Goal: Transaction & Acquisition: Book appointment/travel/reservation

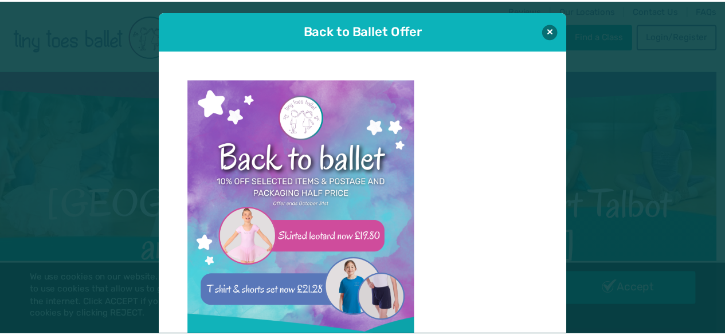
scroll to position [11, 0]
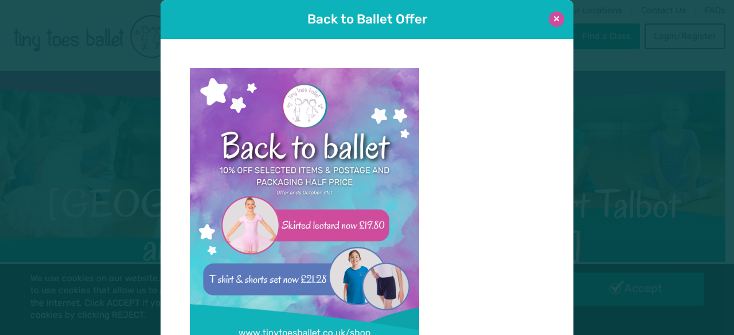
click at [550, 19] on button at bounding box center [556, 18] width 15 height 15
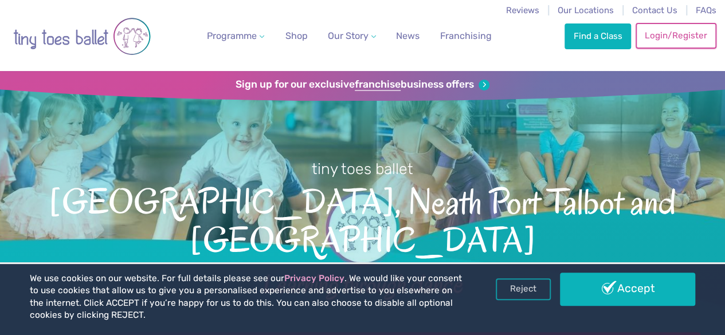
click at [668, 37] on link "Login/Register" at bounding box center [676, 35] width 80 height 25
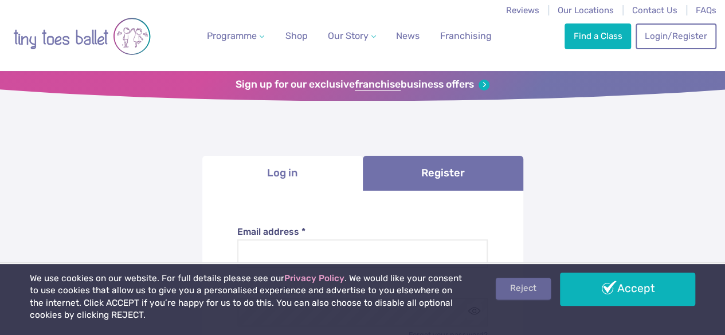
click at [510, 288] on link "Reject" at bounding box center [523, 289] width 55 height 22
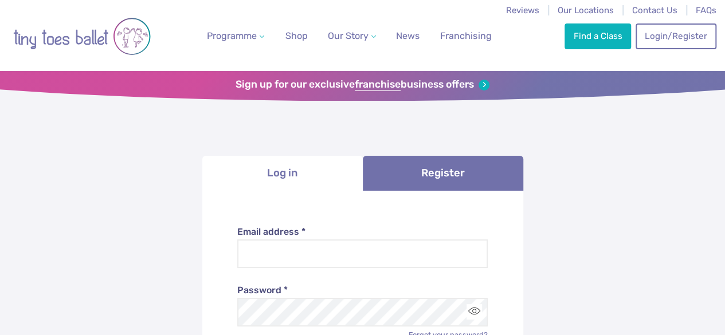
click at [309, 236] on label "Email address *" at bounding box center [362, 232] width 250 height 13
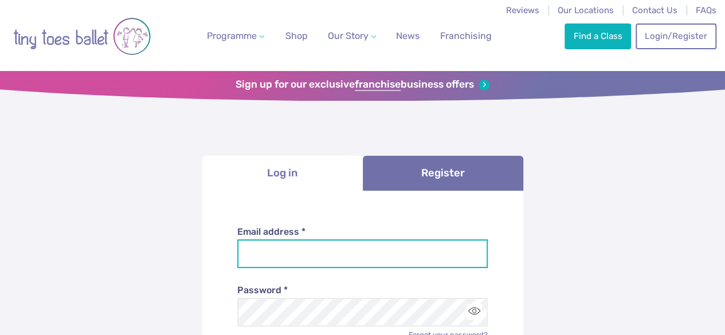
click at [309, 240] on input "Email address *" at bounding box center [362, 254] width 250 height 29
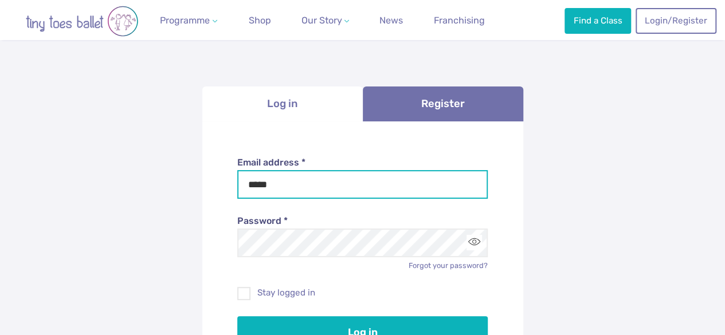
scroll to position [76, 0]
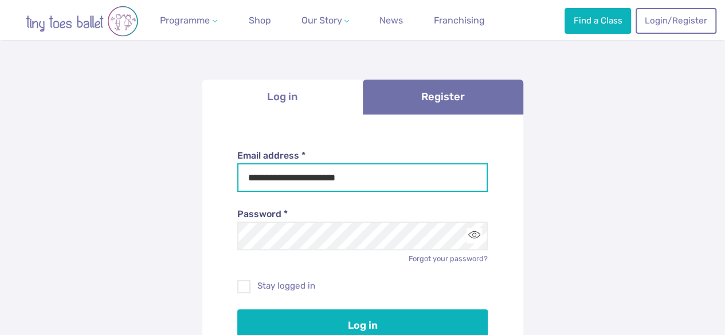
type input "**********"
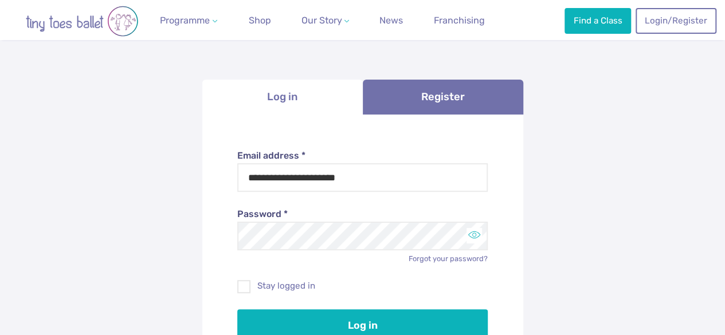
click at [473, 234] on button "Toggle password visibility" at bounding box center [474, 235] width 15 height 15
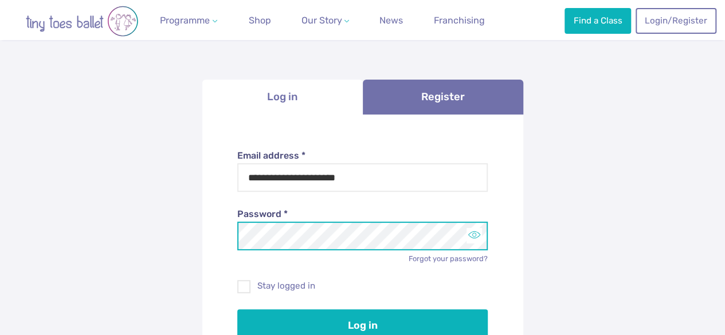
click at [473, 234] on button "Toggle password visibility" at bounding box center [474, 235] width 15 height 15
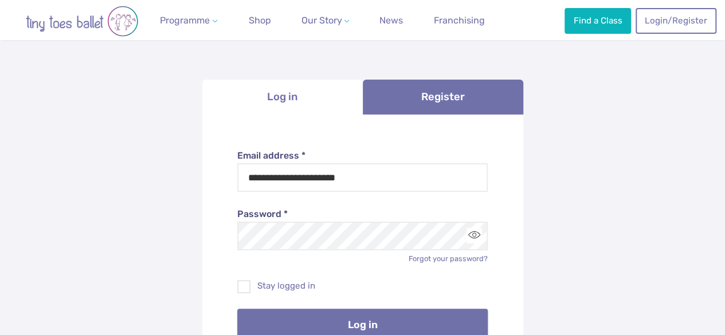
click at [362, 318] on button "Log in" at bounding box center [362, 325] width 250 height 32
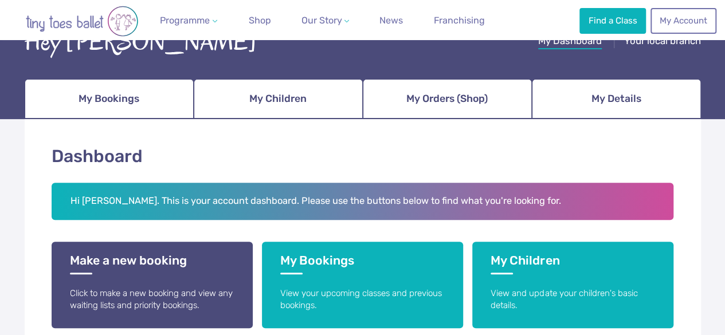
scroll to position [97, 0]
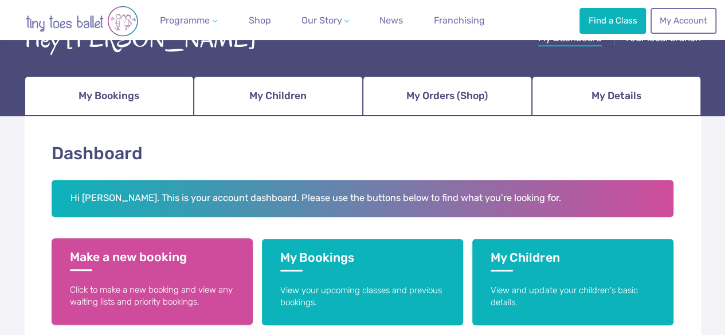
click at [120, 293] on p "Click to make a new booking and view any waiting lists and priority bookings." at bounding box center [152, 296] width 165 height 25
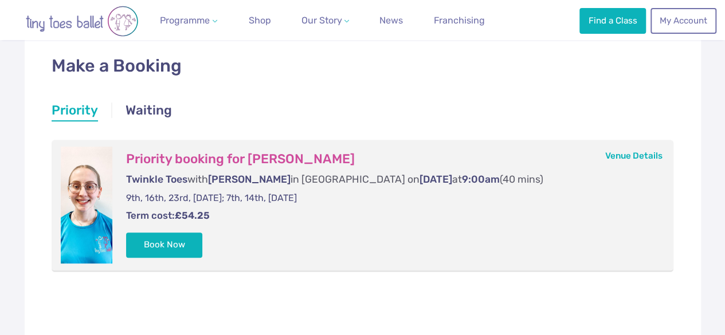
scroll to position [195, 0]
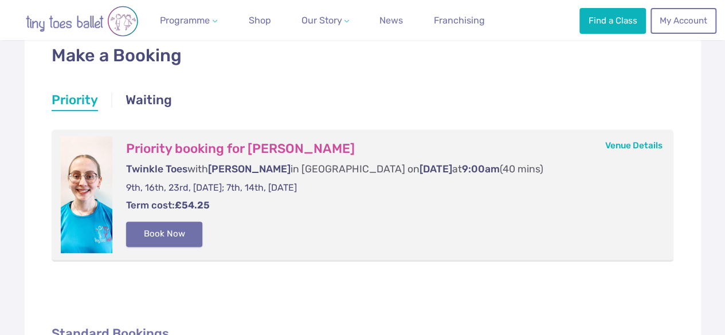
click at [165, 239] on button "Book Now" at bounding box center [164, 234] width 77 height 25
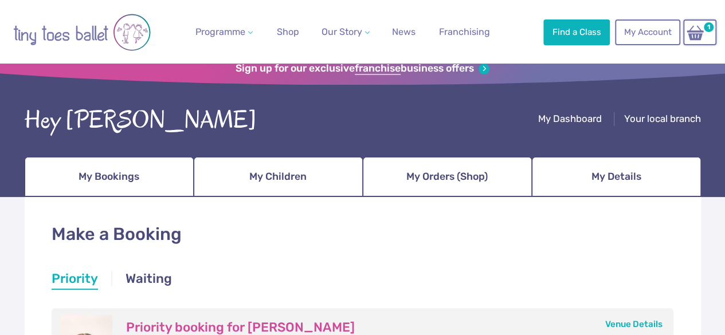
scroll to position [0, 0]
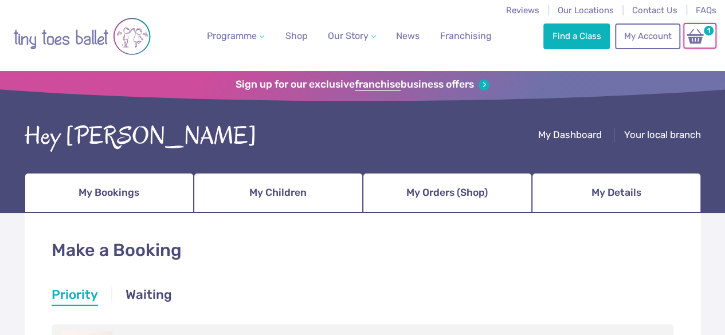
click at [692, 42] on img at bounding box center [695, 36] width 22 height 17
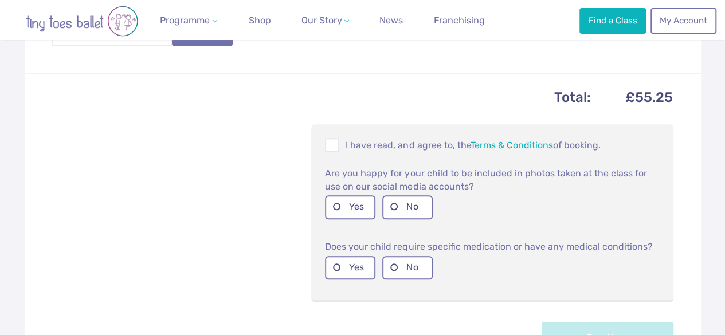
scroll to position [445, 0]
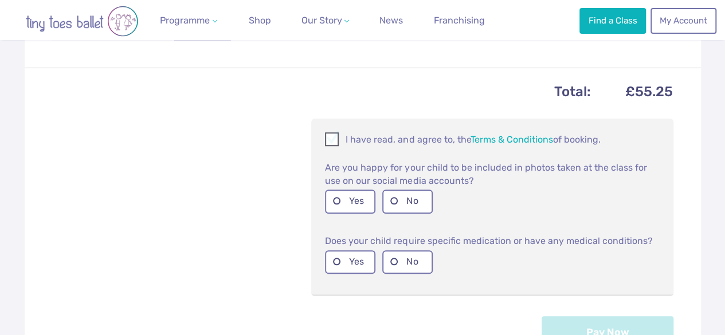
click at [335, 147] on span at bounding box center [332, 141] width 13 height 11
click at [335, 209] on label "Yes" at bounding box center [350, 202] width 50 height 24
click at [393, 269] on label "No" at bounding box center [407, 262] width 50 height 24
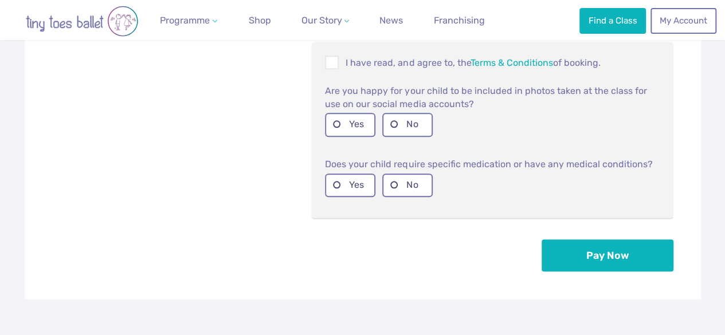
scroll to position [528, 0]
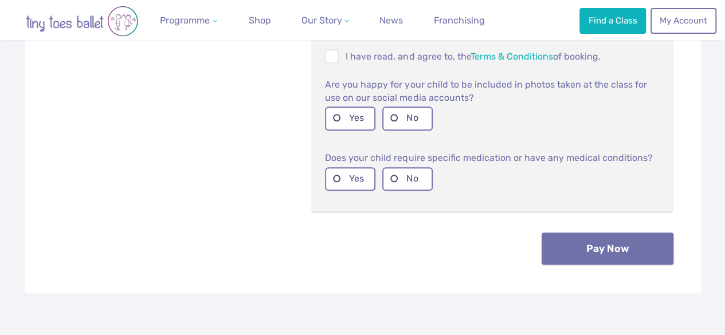
click at [636, 261] on button "Pay Now" at bounding box center [608, 249] width 132 height 32
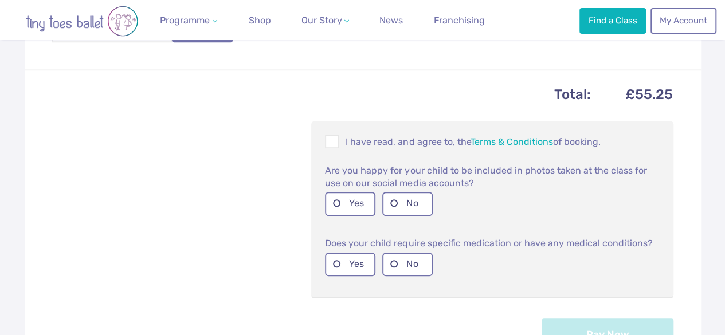
scroll to position [522, 0]
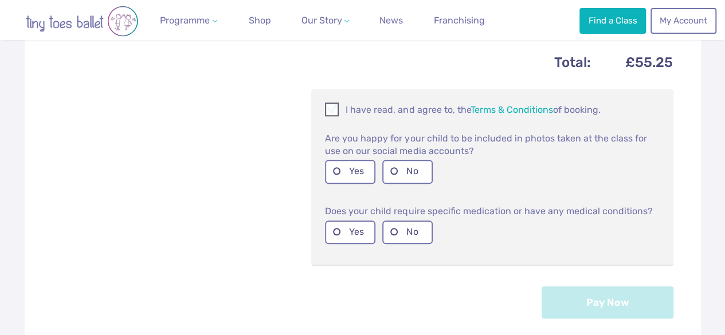
click at [335, 117] on span at bounding box center [332, 111] width 13 height 11
click at [335, 177] on label "Yes" at bounding box center [350, 172] width 50 height 24
click at [396, 241] on label "No" at bounding box center [407, 233] width 50 height 24
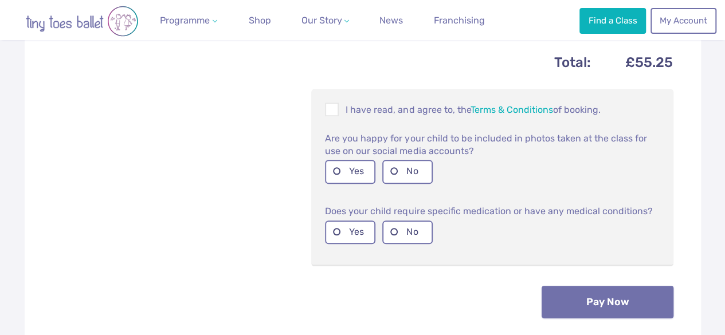
click at [610, 307] on button "Pay Now" at bounding box center [608, 302] width 132 height 32
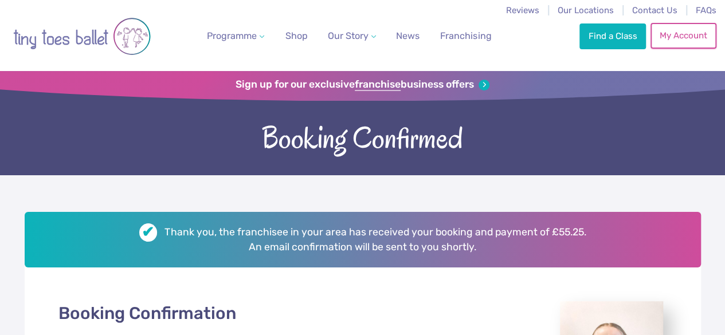
click at [692, 45] on link "My Account" at bounding box center [683, 35] width 65 height 25
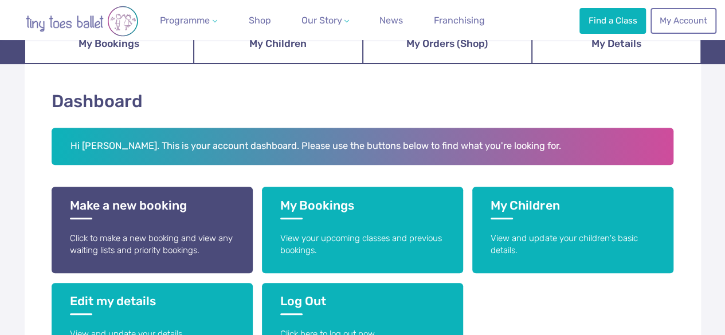
scroll to position [152, 0]
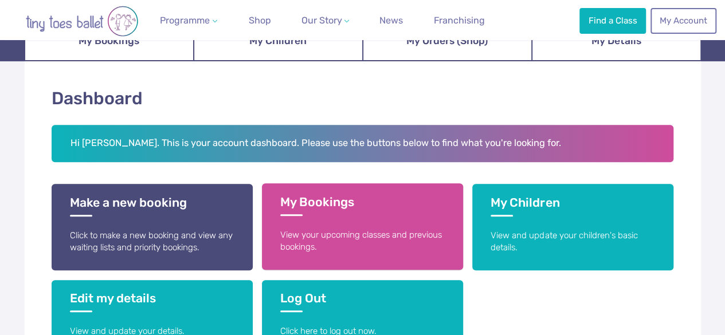
click at [341, 236] on p "View your upcoming classes and previous bookings." at bounding box center [362, 241] width 165 height 25
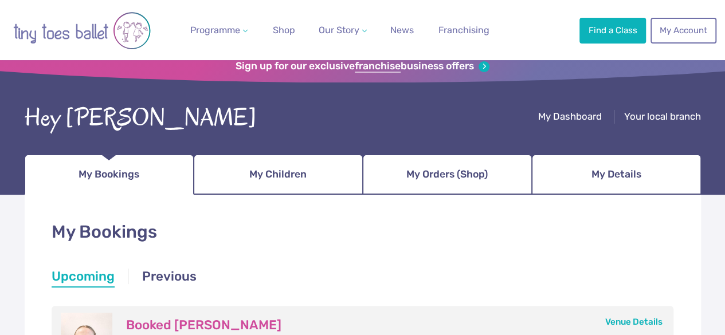
scroll to position [15, 0]
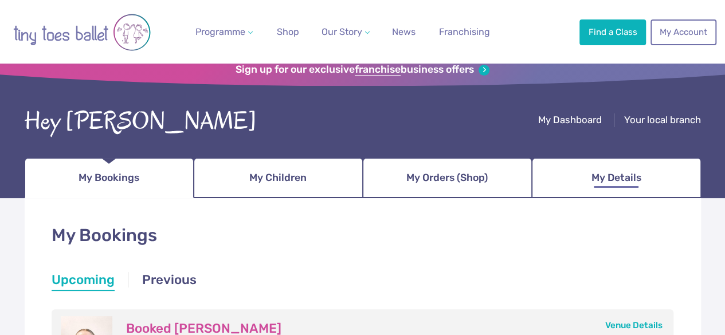
click at [631, 182] on span "My Details" at bounding box center [617, 178] width 50 height 20
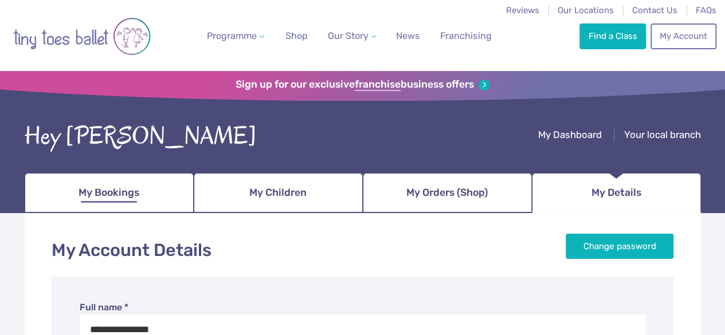
click at [103, 206] on link "My Bookings" at bounding box center [109, 193] width 169 height 40
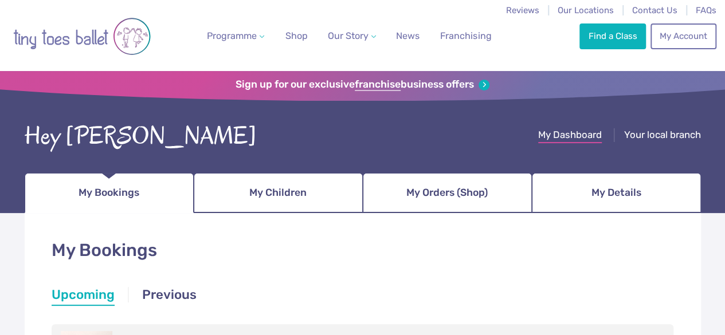
click at [571, 134] on span "My Dashboard" at bounding box center [570, 134] width 64 height 11
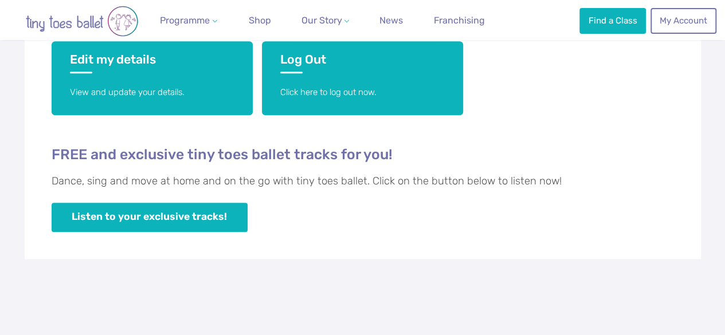
scroll to position [396, 0]
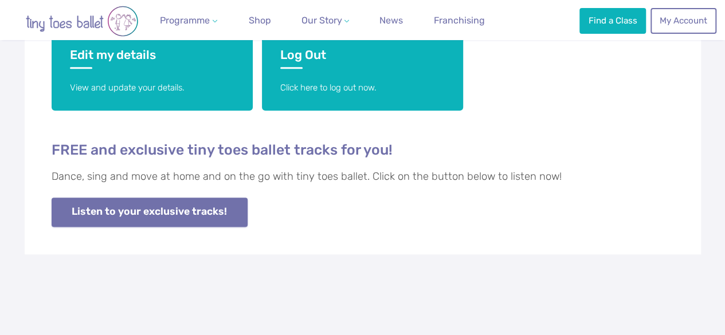
click at [143, 214] on link "Listen to your exclusive tracks!" at bounding box center [150, 212] width 196 height 29
